Goal: Task Accomplishment & Management: Manage account settings

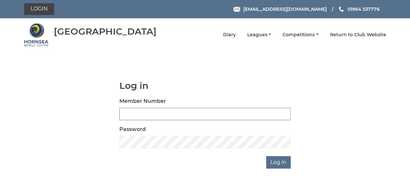
click at [164, 113] on input "Member Number" at bounding box center [204, 114] width 171 height 12
type input "Director"
click at [280, 162] on input "Log in" at bounding box center [278, 162] width 24 height 12
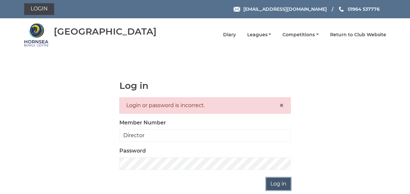
click at [278, 186] on input "Log in" at bounding box center [278, 183] width 24 height 12
click at [156, 133] on input "Director" at bounding box center [204, 135] width 171 height 12
type input "Bar Rink Manager"
click at [277, 183] on input "Log in" at bounding box center [278, 183] width 24 height 12
click at [274, 184] on input "Log in" at bounding box center [278, 183] width 24 height 12
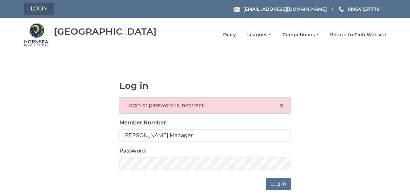
click at [44, 8] on link "Login" at bounding box center [39, 9] width 30 height 12
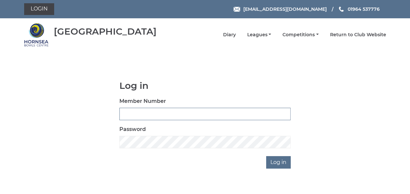
click at [158, 112] on input "Member Number" at bounding box center [204, 114] width 171 height 12
type input "Director"
click at [281, 164] on input "Log in" at bounding box center [278, 162] width 24 height 12
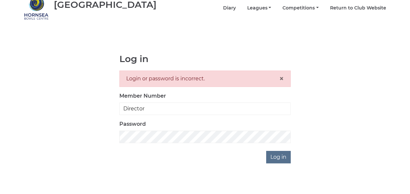
scroll to position [31, 0]
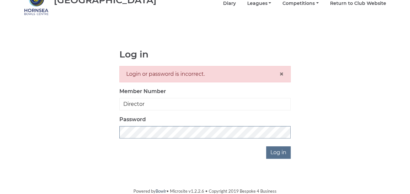
click at [266, 146] on input "Log in" at bounding box center [278, 152] width 24 height 12
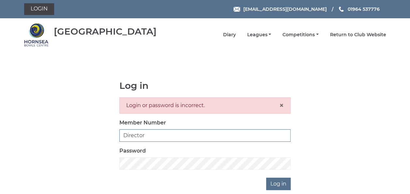
click at [150, 135] on input "Director" at bounding box center [204, 135] width 171 height 12
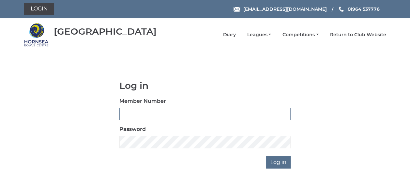
click at [129, 112] on input "Member Number" at bounding box center [204, 114] width 171 height 12
type input "admin"
click at [281, 162] on input "Log in" at bounding box center [278, 162] width 24 height 12
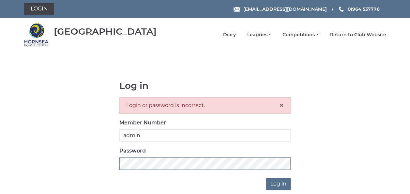
click at [117, 159] on div "Log in Login or password is incorrect. × Member Number admin Password Log in" at bounding box center [204, 134] width 181 height 109
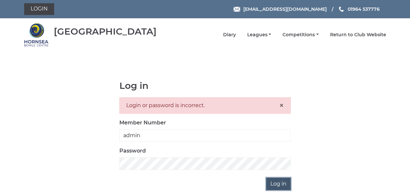
click at [273, 181] on input "Log in" at bounding box center [278, 183] width 24 height 12
click at [143, 135] on input "admin" at bounding box center [204, 135] width 171 height 12
click at [274, 182] on input "Log in" at bounding box center [278, 183] width 24 height 12
drag, startPoint x: 145, startPoint y: 136, endPoint x: 117, endPoint y: 134, distance: 28.1
click at [117, 134] on div "Log in Login or password is incorrect. × Member Number admin Password Log in" at bounding box center [204, 134] width 181 height 109
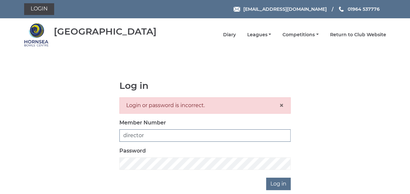
type input "director"
click at [266, 177] on input "Log in" at bounding box center [278, 183] width 24 height 12
click at [276, 182] on input "Log in" at bounding box center [278, 183] width 24 height 12
click at [119, 162] on div "Log in Login or password is incorrect. × Member Number director Password Log in" at bounding box center [204, 134] width 181 height 109
click at [271, 183] on input "Log in" at bounding box center [278, 183] width 24 height 12
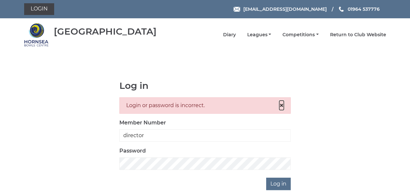
click at [282, 105] on span "×" at bounding box center [281, 104] width 5 height 9
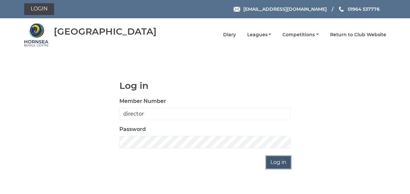
click at [276, 160] on input "Log in" at bounding box center [278, 162] width 24 height 12
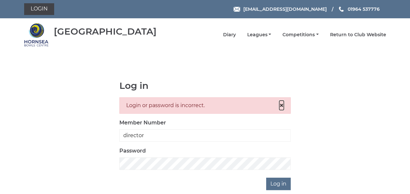
click at [280, 104] on span "×" at bounding box center [281, 104] width 5 height 9
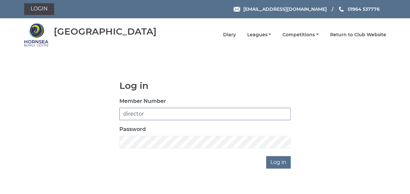
drag, startPoint x: 146, startPoint y: 113, endPoint x: 120, endPoint y: 114, distance: 26.4
click at [120, 114] on input "director" at bounding box center [204, 114] width 171 height 12
type input "[PERSON_NAME] Manager"
click at [274, 160] on input "Log in" at bounding box center [278, 162] width 24 height 12
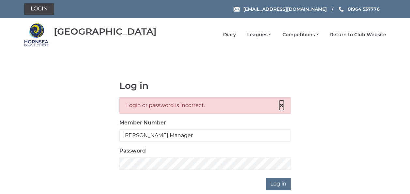
click at [279, 104] on span "×" at bounding box center [281, 104] width 5 height 9
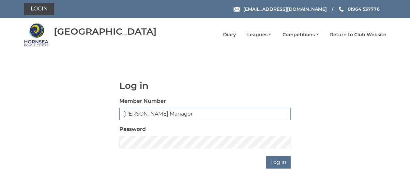
drag, startPoint x: 175, startPoint y: 114, endPoint x: 122, endPoint y: 116, distance: 52.8
click at [122, 114] on input "[PERSON_NAME] Manager" at bounding box center [204, 114] width 171 height 12
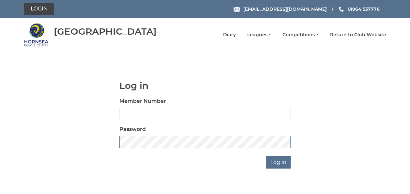
click at [117, 143] on div "Log in Member Number Password Log in" at bounding box center [204, 124] width 181 height 88
